Goal: Task Accomplishment & Management: Manage account settings

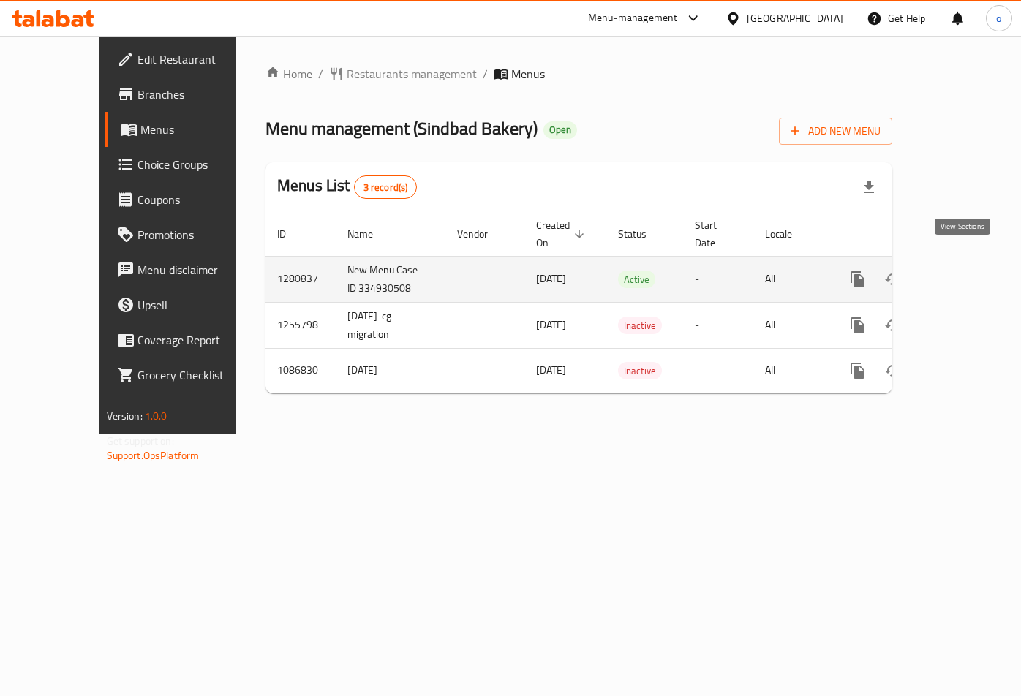
click at [963, 272] on link "enhanced table" at bounding box center [962, 279] width 35 height 35
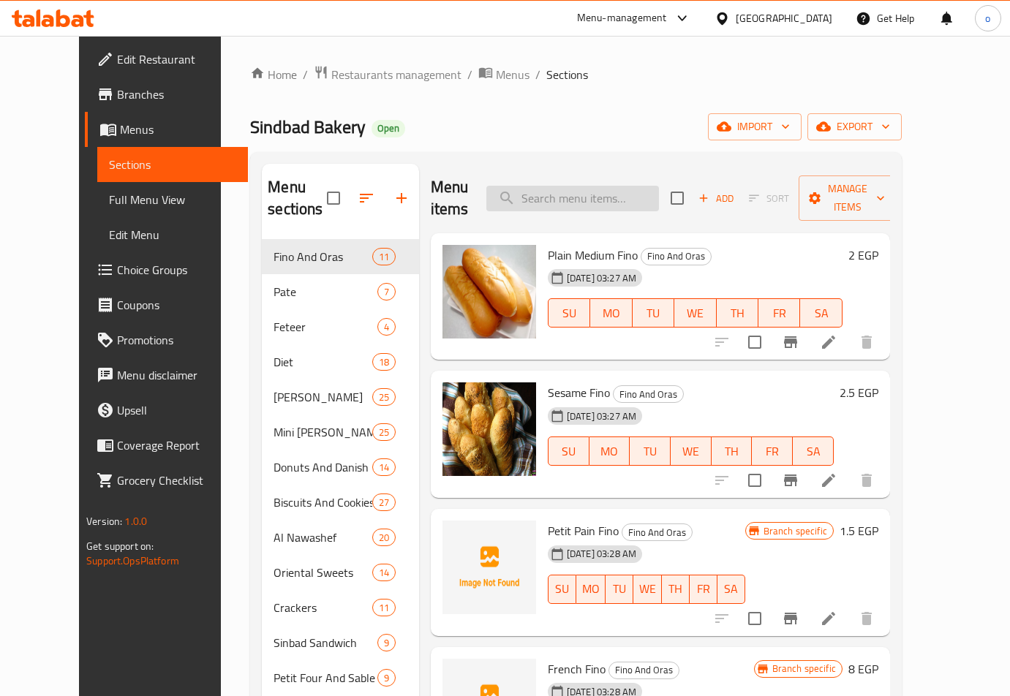
paste input "Oat Slices"
click at [612, 186] on input "Oat Slices" at bounding box center [572, 199] width 173 height 26
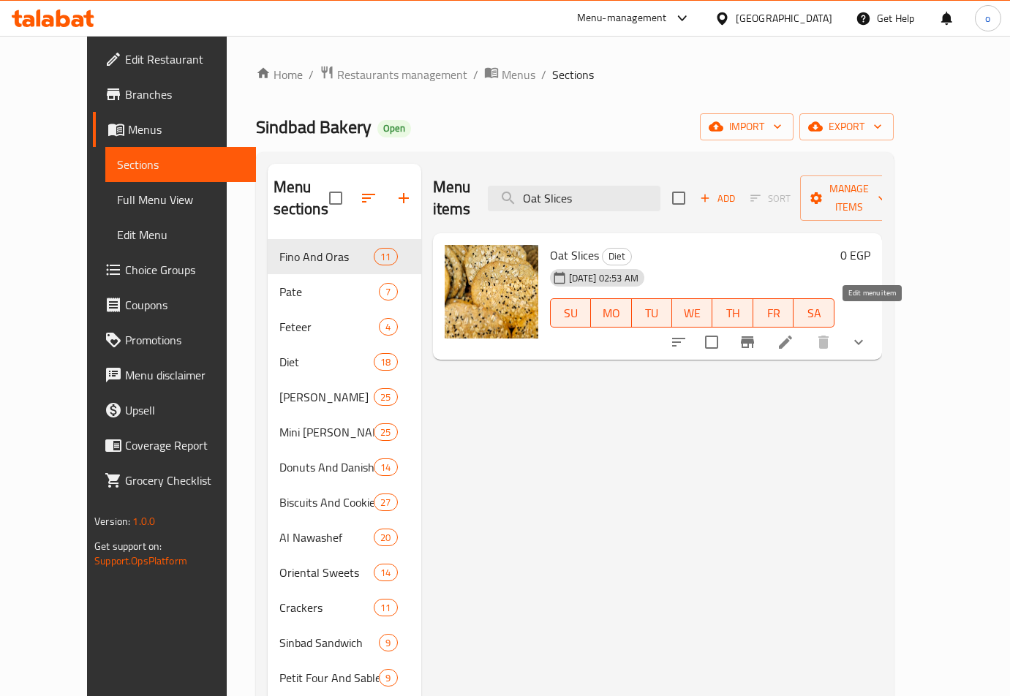
type input "Oat Slices"
click at [794, 333] on icon at bounding box center [785, 342] width 18 height 18
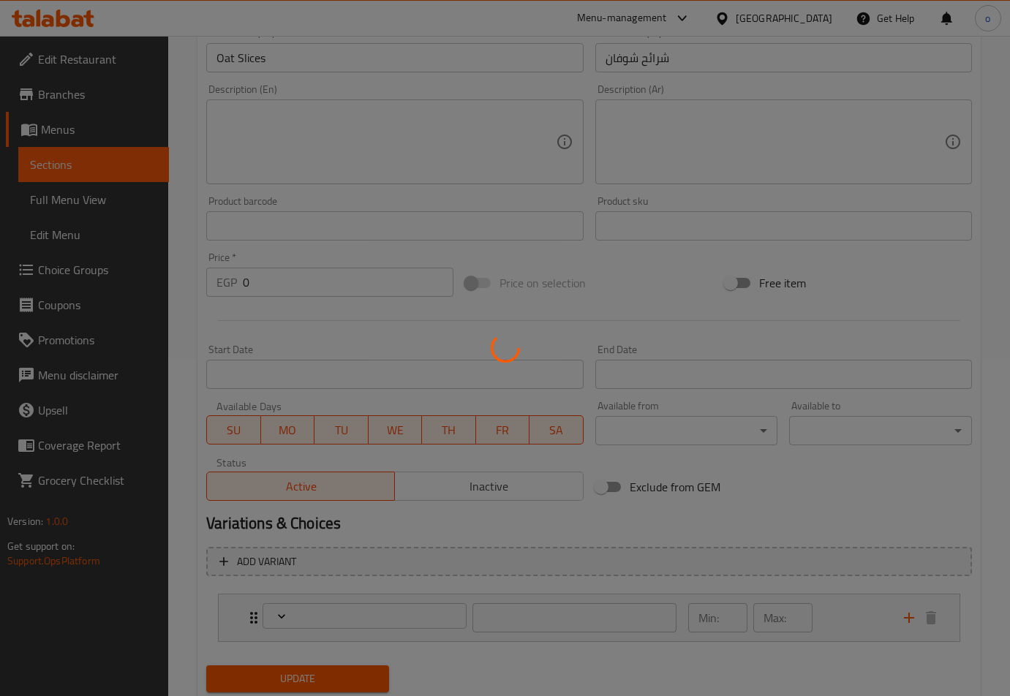
type input "إختيارك من الوزن:"
type input "1"
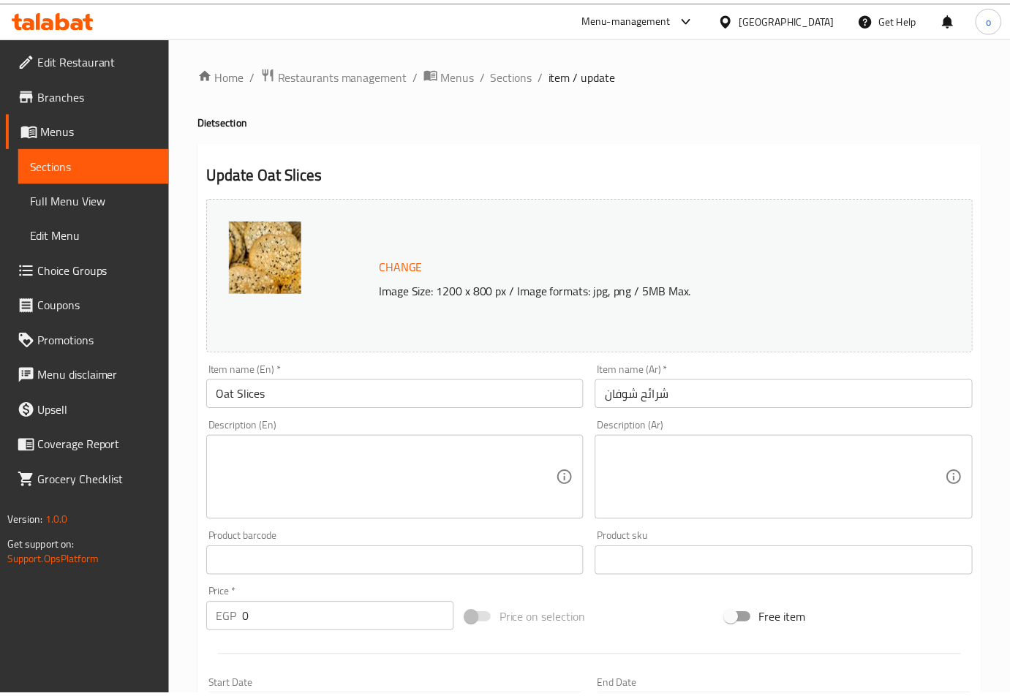
scroll to position [382, 0]
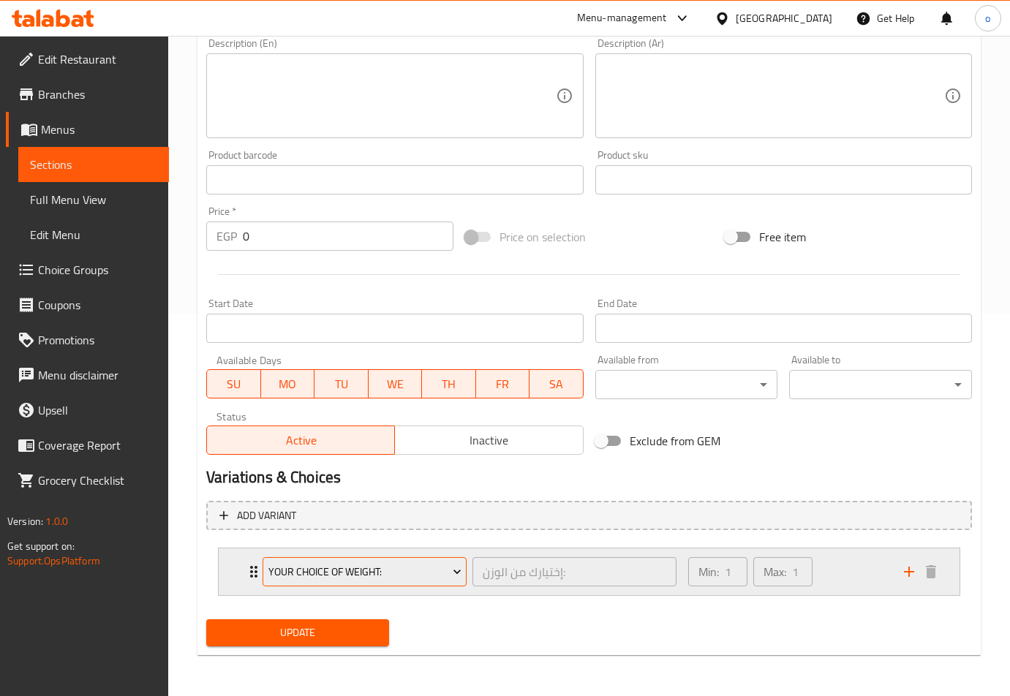
click at [458, 574] on icon "Expand" at bounding box center [457, 571] width 15 height 15
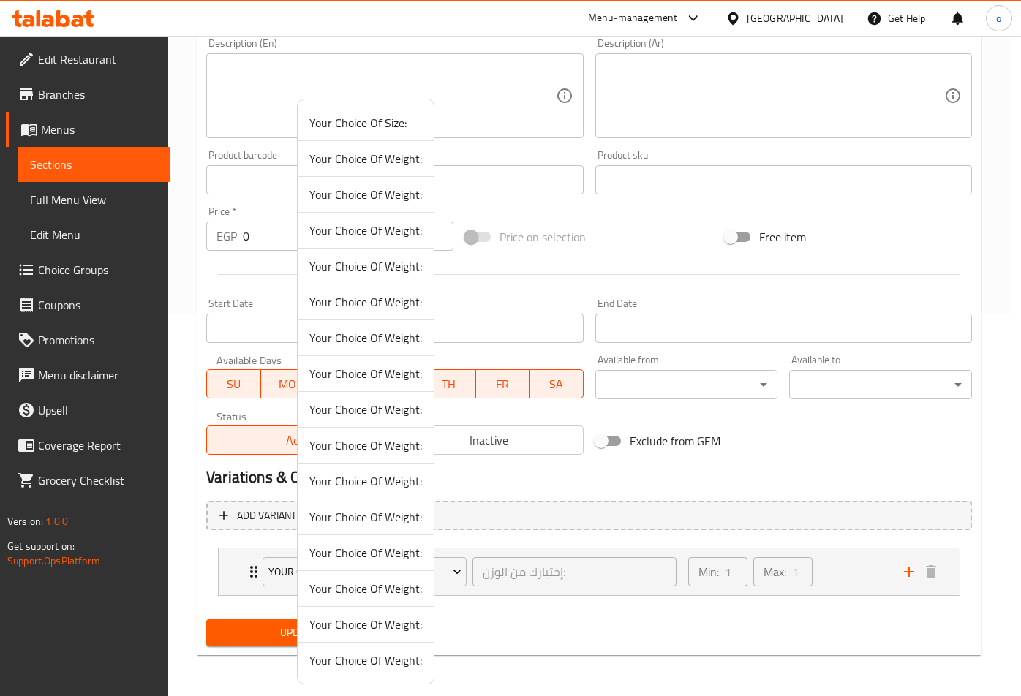
click at [528, 528] on div at bounding box center [510, 348] width 1021 height 696
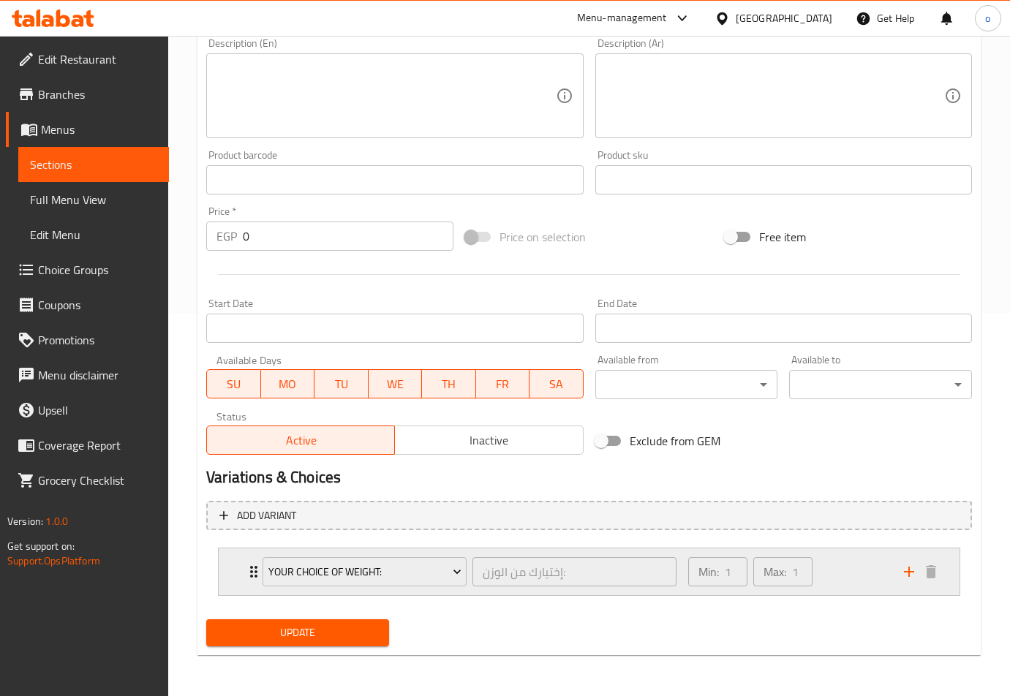
click at [249, 575] on icon "Expand" at bounding box center [254, 572] width 18 height 18
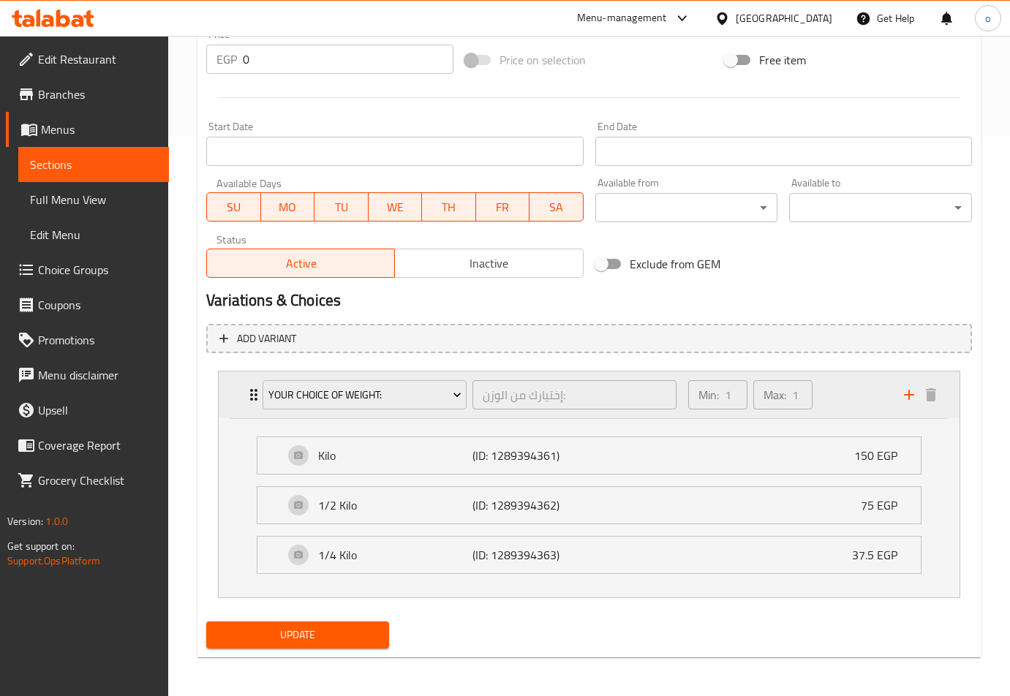
scroll to position [561, 0]
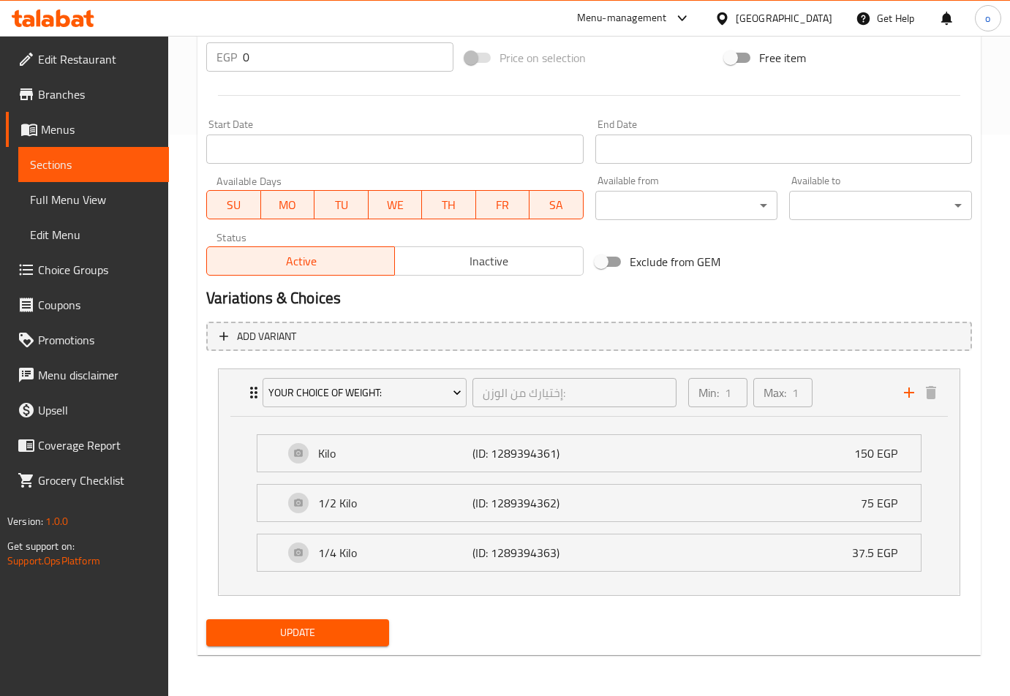
click at [853, 94] on div at bounding box center [588, 95] width 777 height 36
